Goal: Check status: Check status

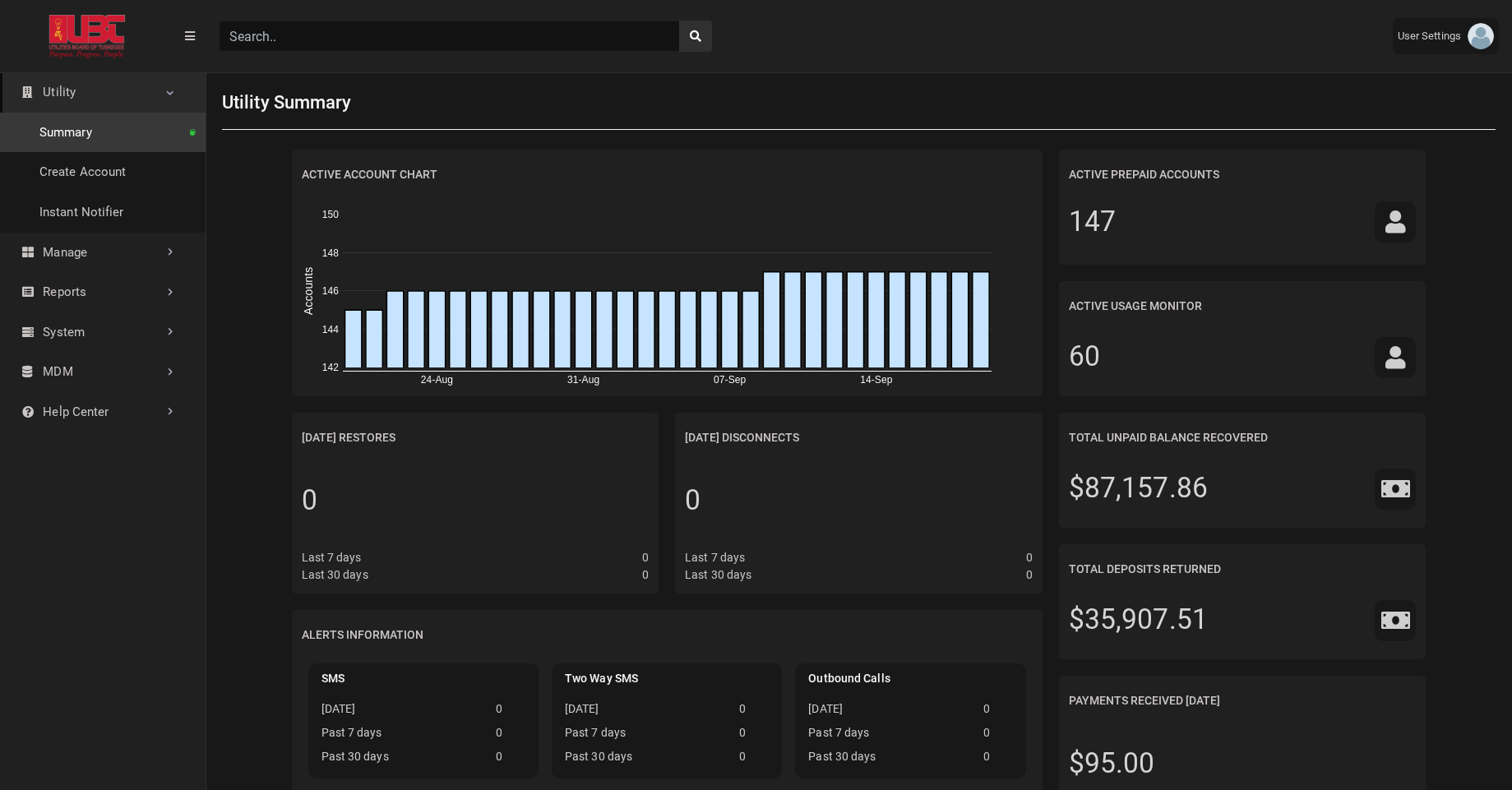
scroll to position [8, 1]
click at [341, 46] on input "Search" at bounding box center [450, 36] width 461 height 31
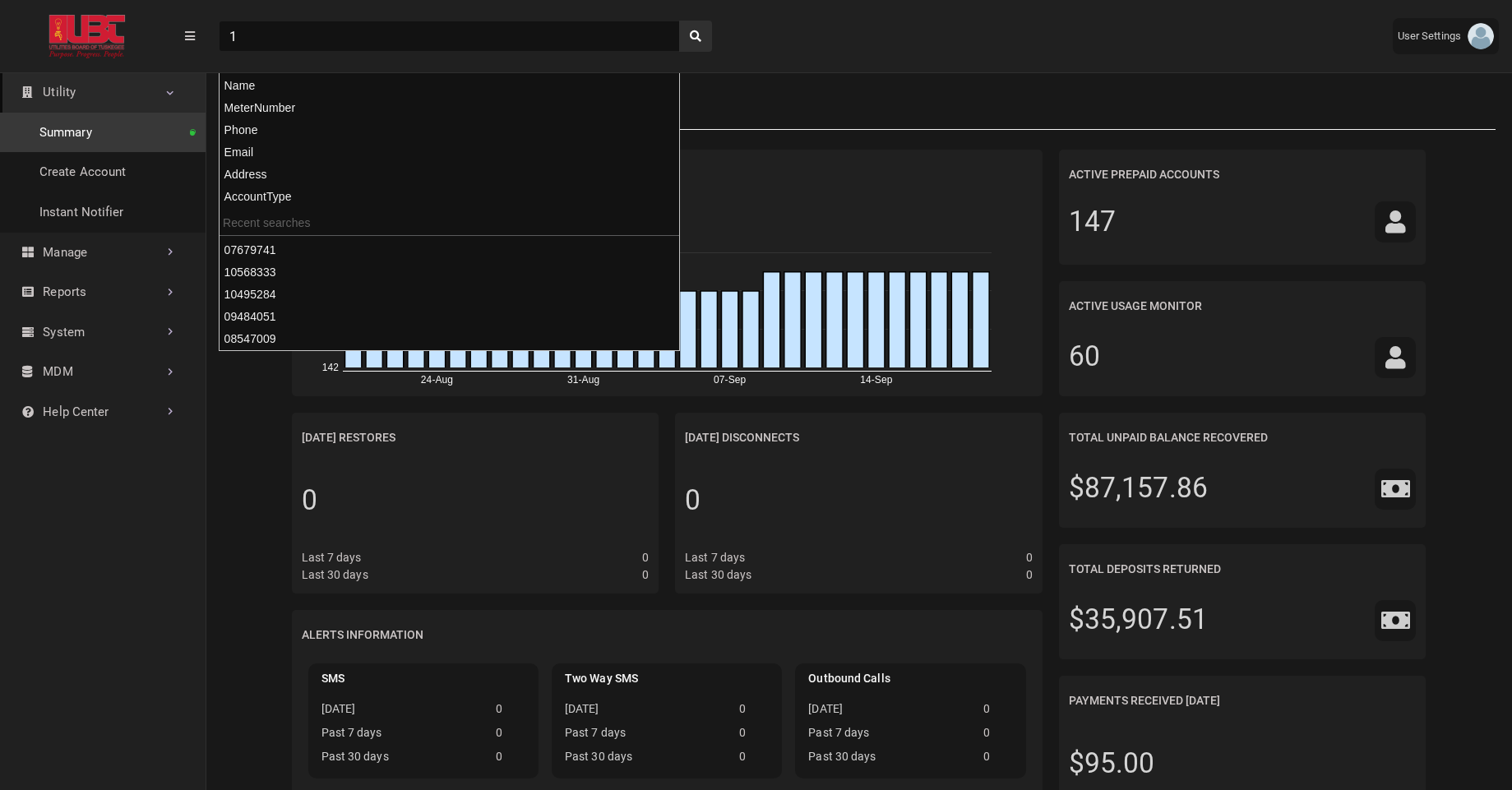
type input "1"
click at [679, 20] on button "search" at bounding box center [696, 36] width 33 height 31
click at [805, 87] on div "Utility Summary" at bounding box center [859, 103] width 1274 height 54
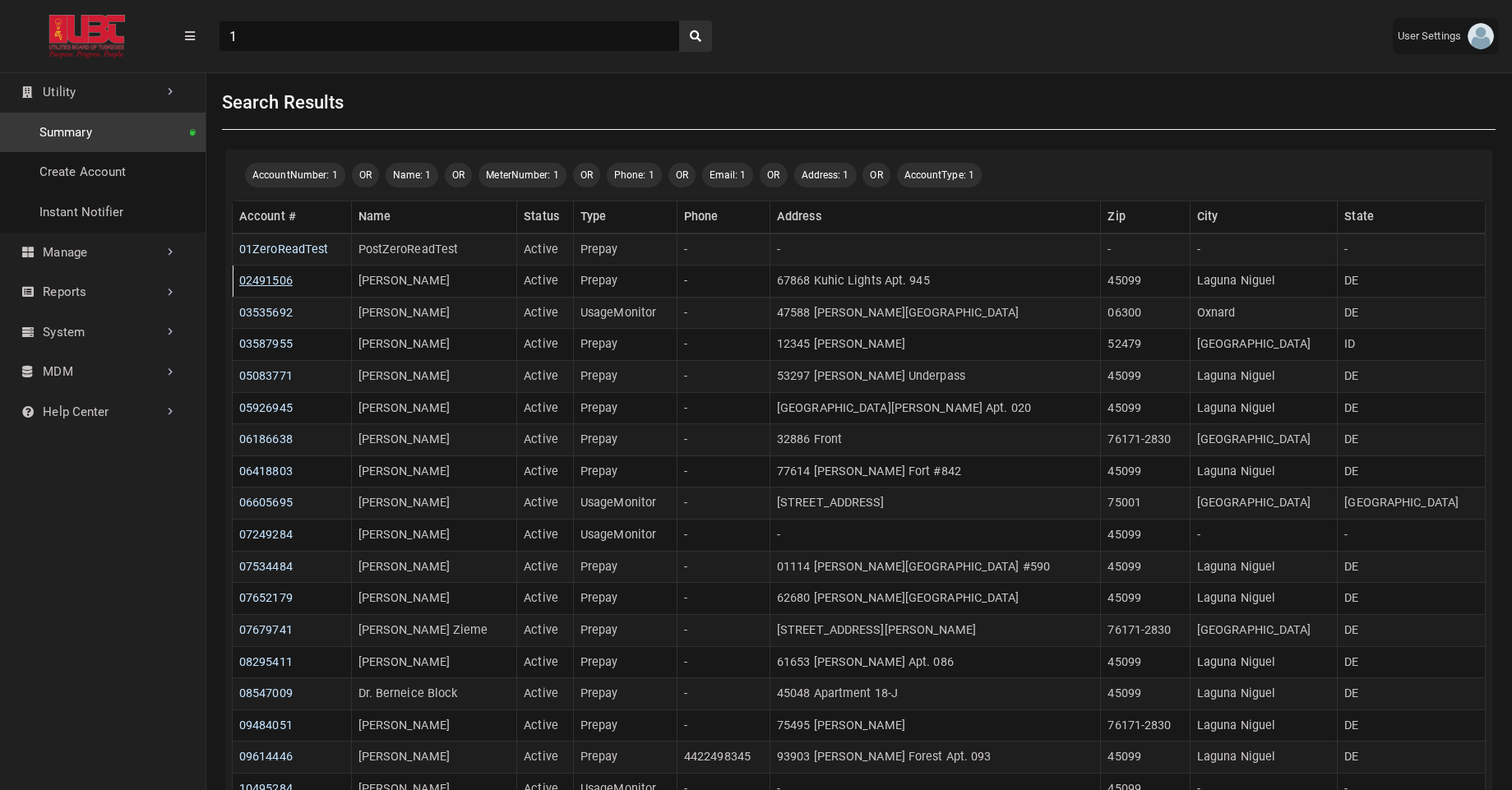
click at [284, 278] on link "02491506" at bounding box center [266, 281] width 54 height 14
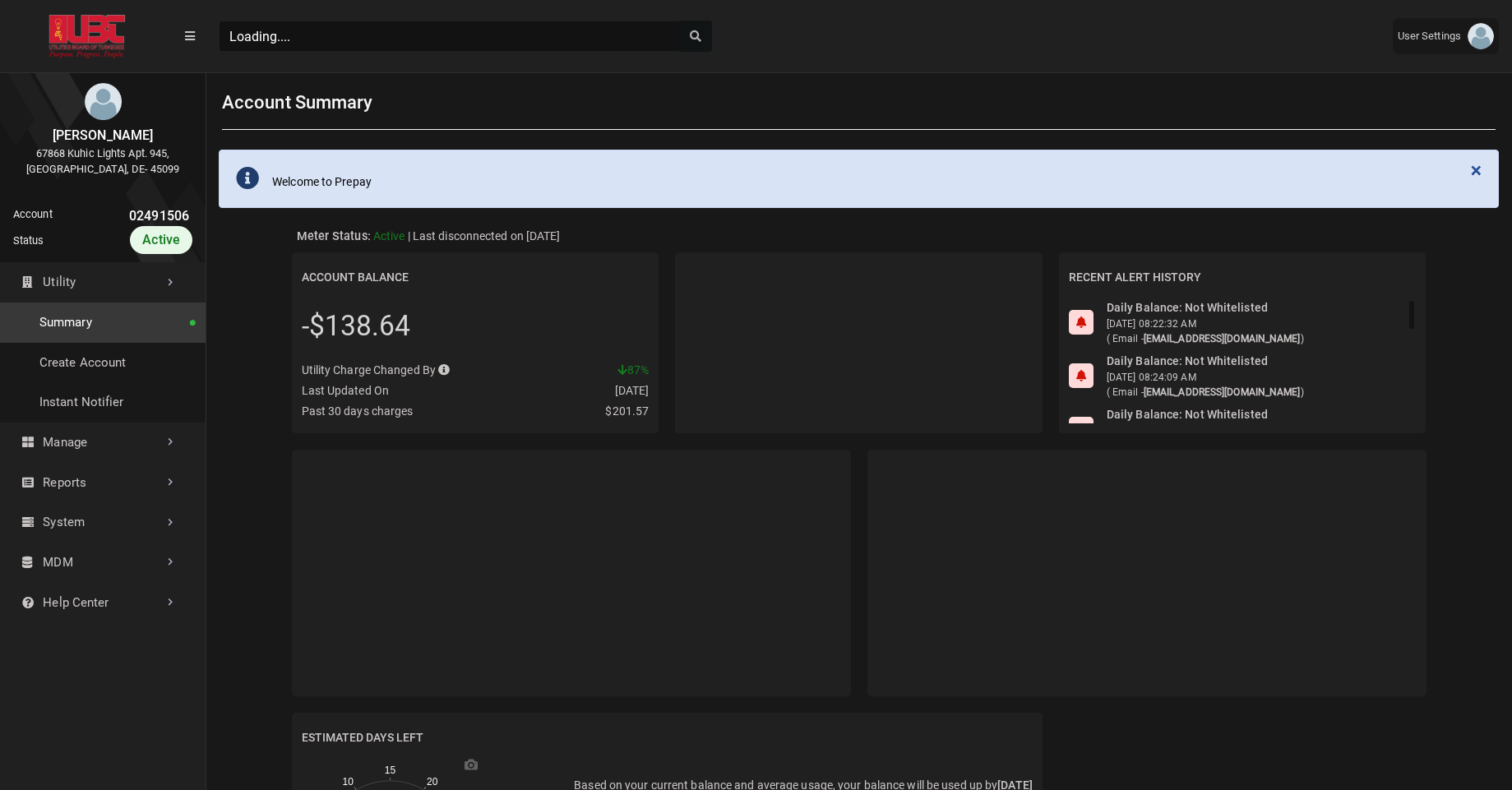
scroll to position [8, 1]
click at [77, 535] on link "History" at bounding box center [102, 522] width 205 height 40
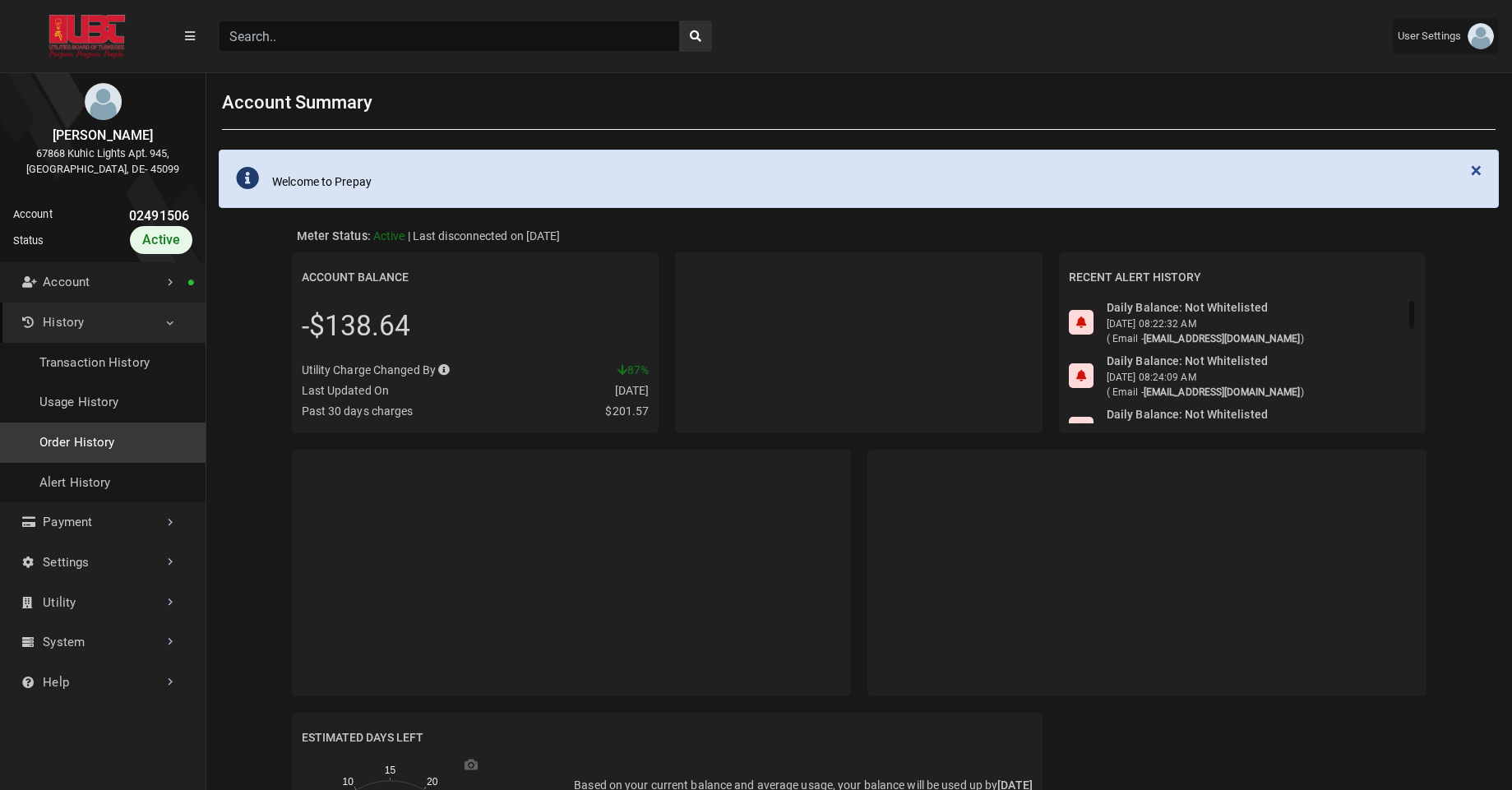
click at [115, 453] on link "Order History" at bounding box center [102, 442] width 205 height 40
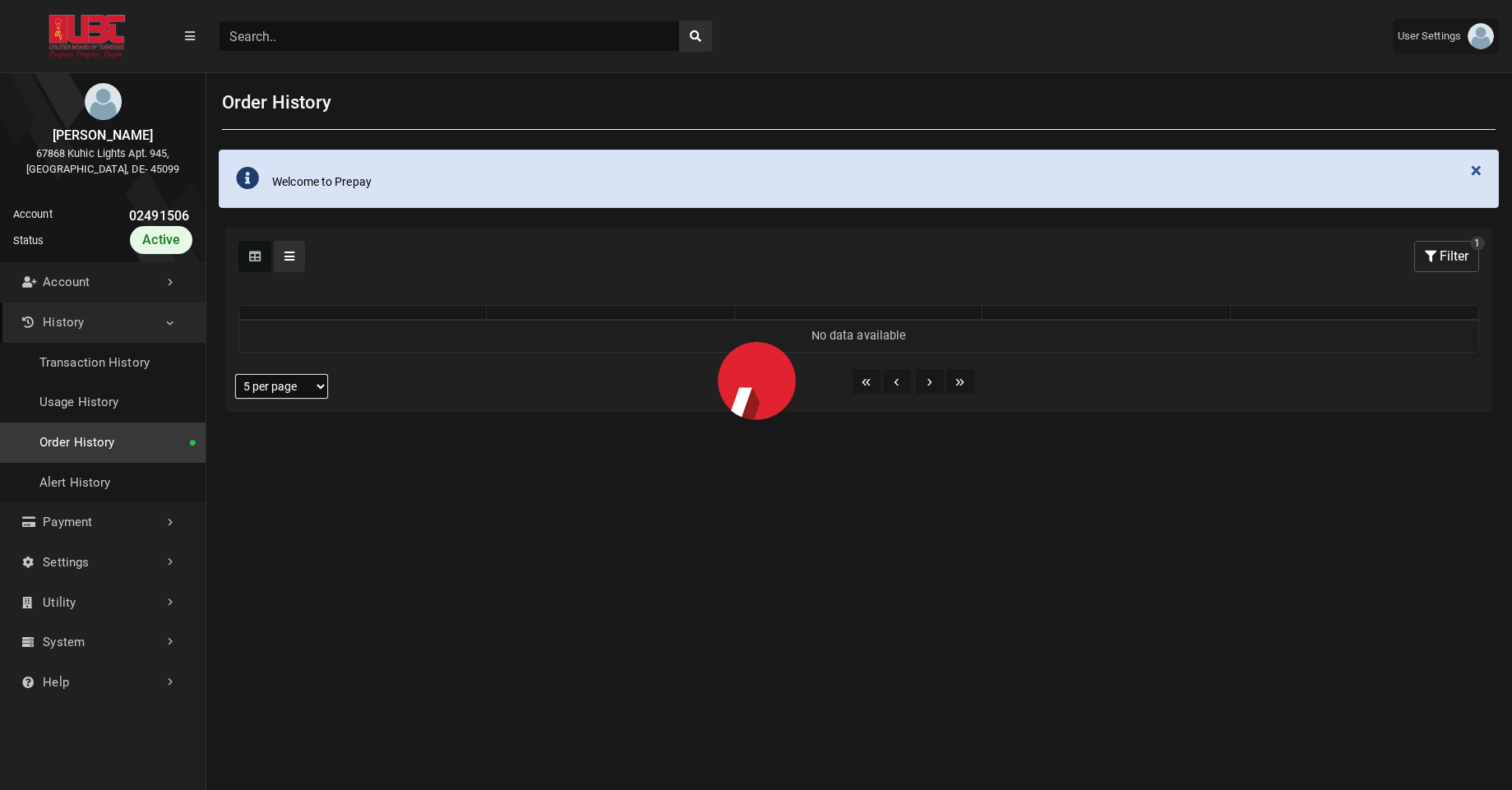
select select "25 per page"
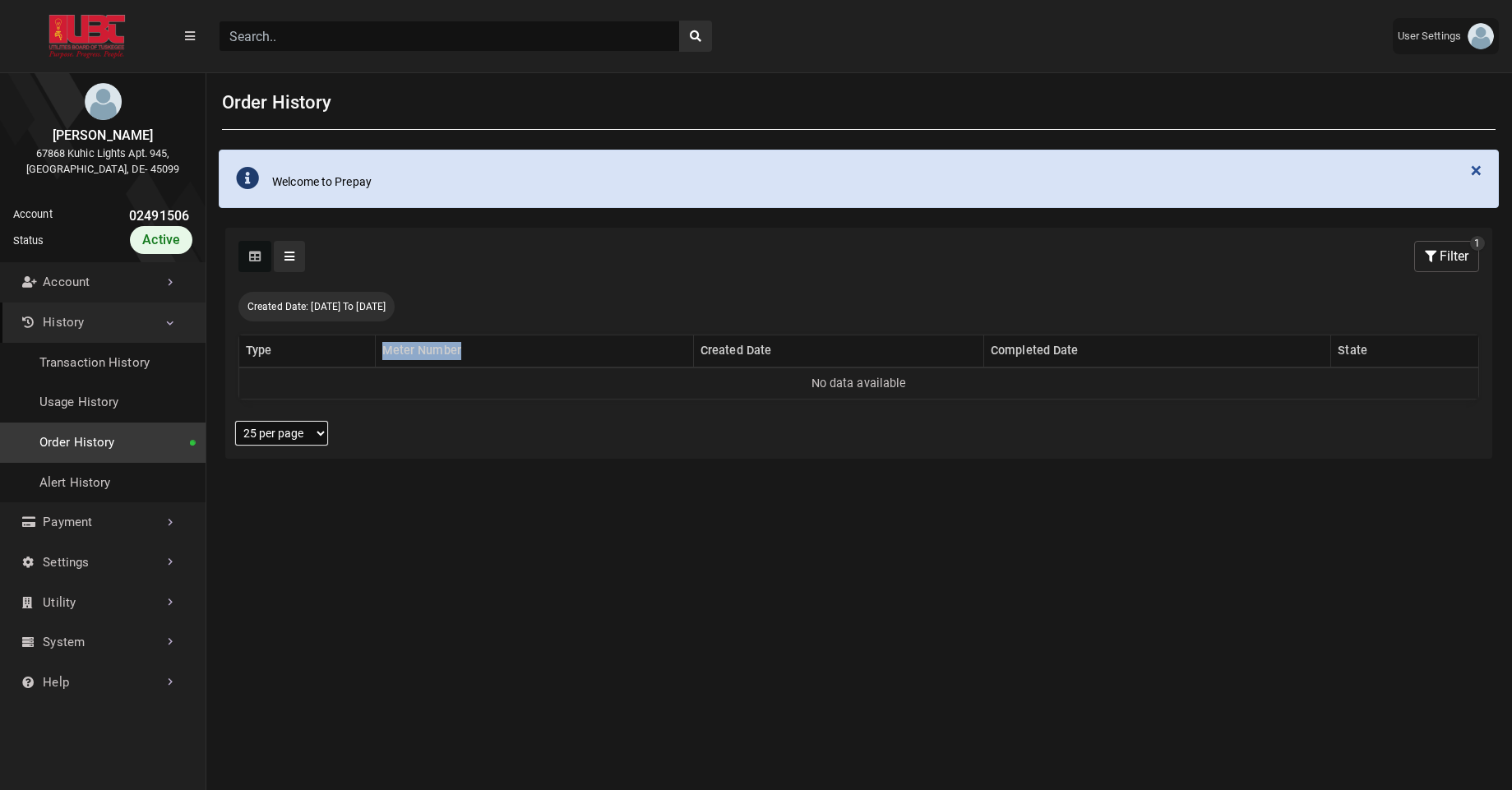
drag, startPoint x: 385, startPoint y: 351, endPoint x: 461, endPoint y: 352, distance: 76.0
click at [461, 352] on th "Meter Number" at bounding box center [534, 352] width 318 height 32
click at [271, 352] on th "Type" at bounding box center [307, 352] width 136 height 32
click at [425, 349] on th "Meter Number" at bounding box center [534, 352] width 318 height 32
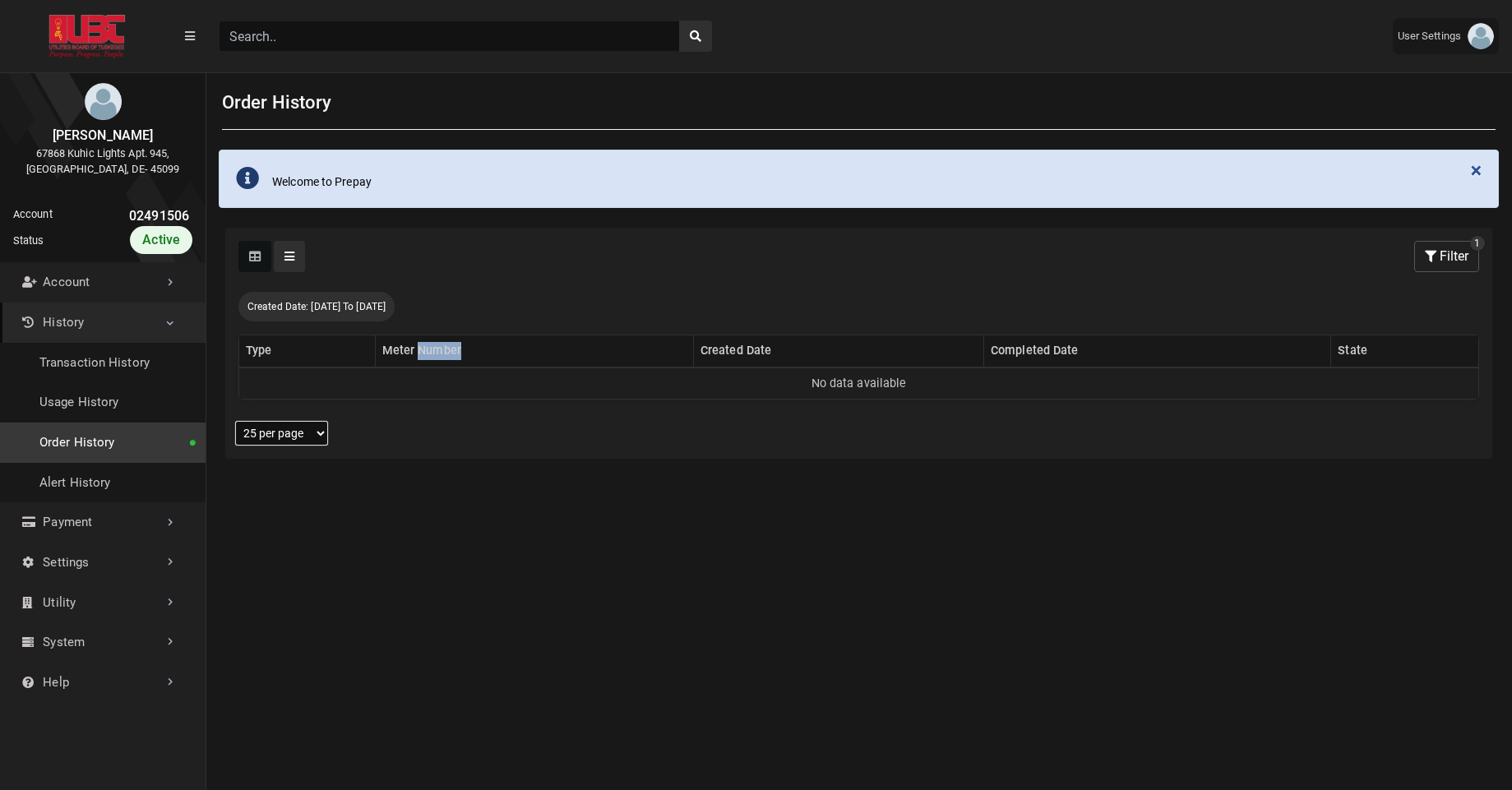
click at [425, 349] on th "Meter Number" at bounding box center [534, 352] width 318 height 32
click at [739, 346] on th "Created Date" at bounding box center [838, 352] width 290 height 32
click at [1031, 336] on th "Completed Date" at bounding box center [1158, 352] width 347 height 32
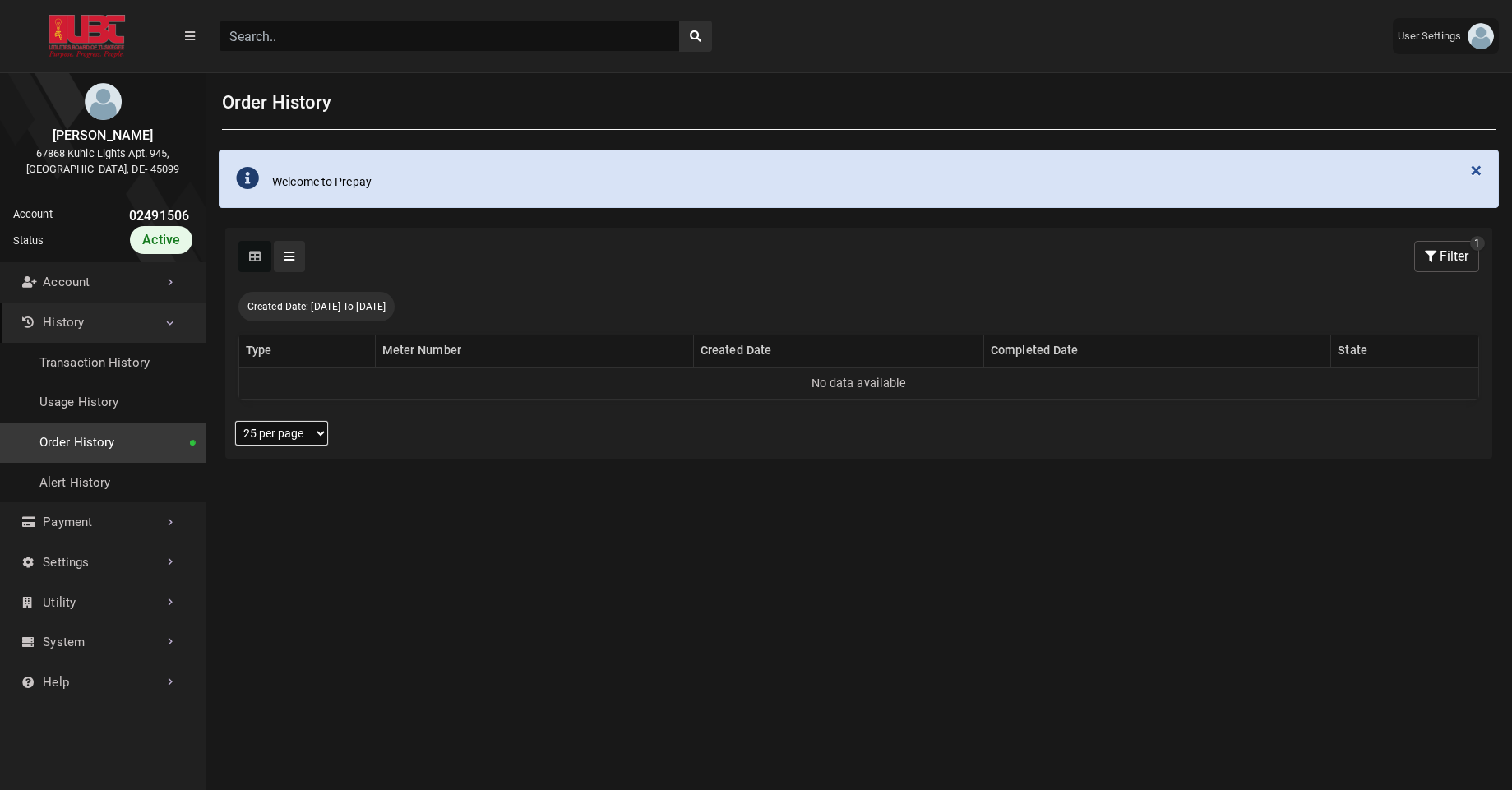
click at [1354, 352] on th "State" at bounding box center [1405, 352] width 148 height 32
click at [1314, 259] on div "Clicking on the following buttons will update the content below Selected Select…" at bounding box center [859, 256] width 1267 height 58
